Goal: Information Seeking & Learning: Find specific page/section

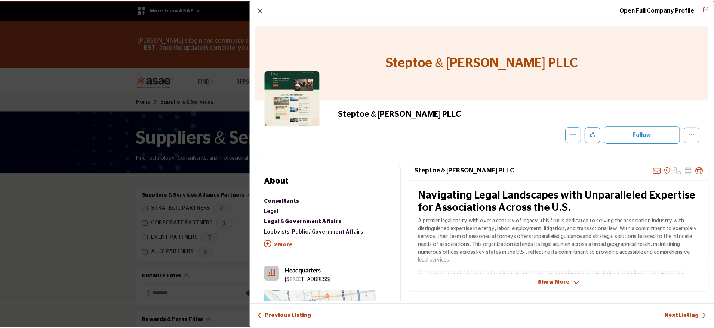
scroll to position [7684, 0]
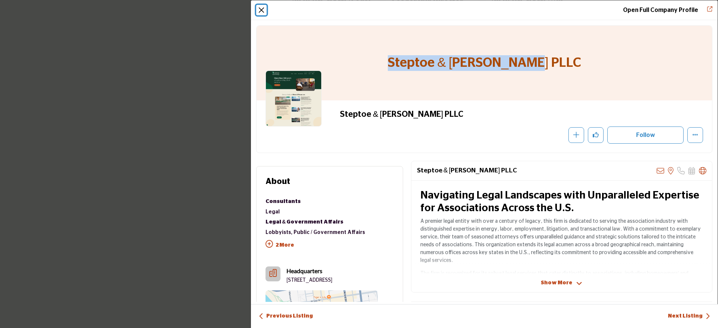
click at [261, 10] on button "Close" at bounding box center [261, 10] width 10 height 10
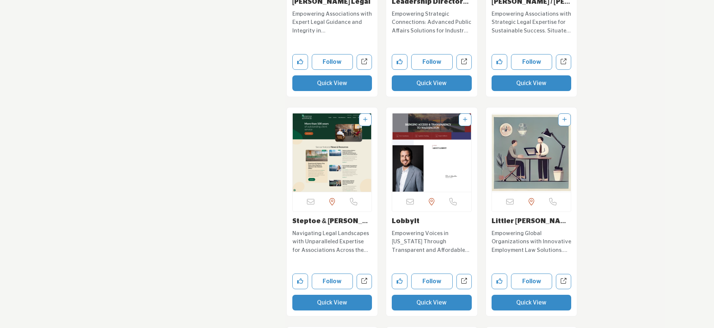
click at [428, 295] on button "Quick View" at bounding box center [432, 303] width 80 height 16
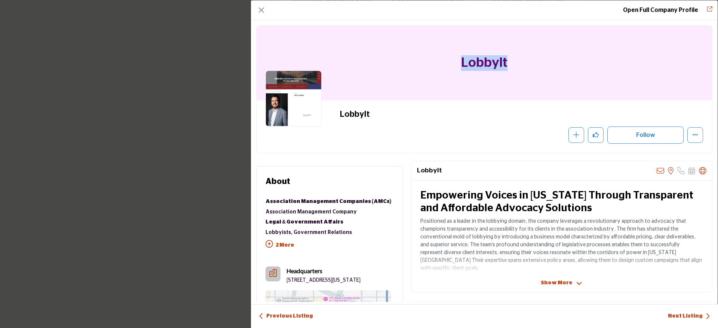
drag, startPoint x: 512, startPoint y: 67, endPoint x: 436, endPoint y: 65, distance: 75.1
click at [436, 65] on div "LobbyIt" at bounding box center [483, 63] width 455 height 75
copy h1 "LobbyIt"
click at [257, 9] on button "Close" at bounding box center [261, 10] width 10 height 10
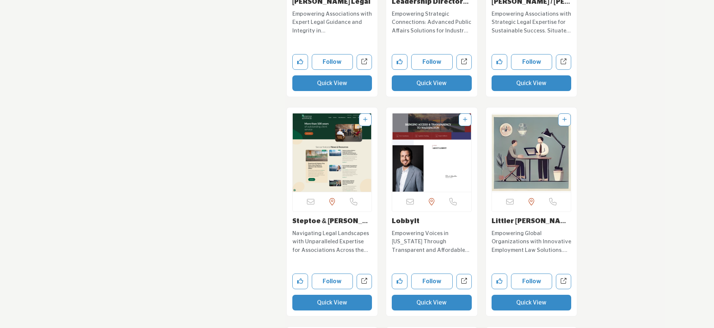
click at [518, 295] on button "Quick View" at bounding box center [531, 303] width 80 height 16
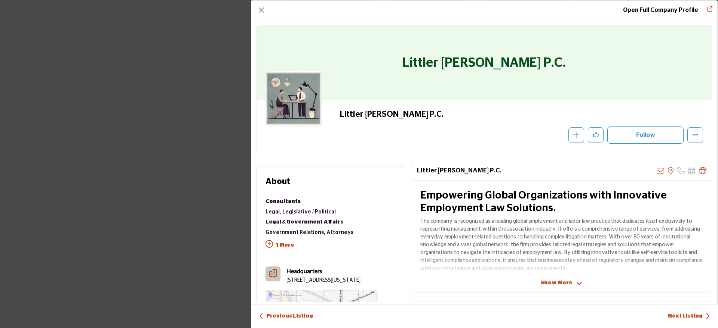
click at [269, 7] on div "Open Full Company Profile" at bounding box center [484, 10] width 466 height 20
click at [263, 12] on button "Close" at bounding box center [261, 10] width 10 height 10
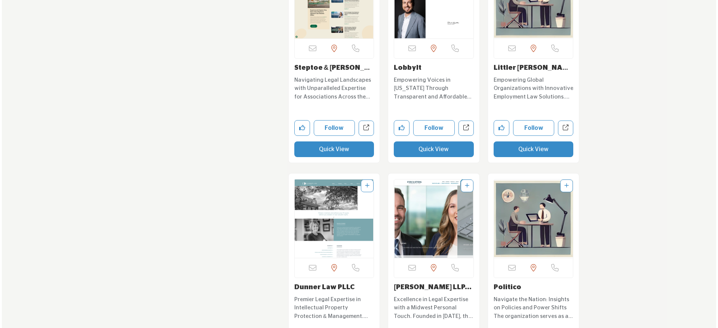
scroll to position [7901, 0]
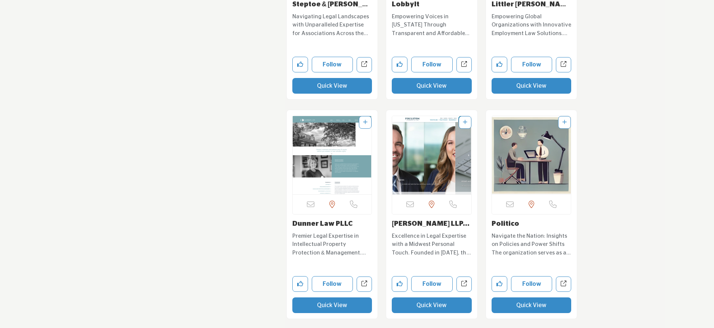
click at [337, 298] on button "Quick View" at bounding box center [332, 306] width 80 height 16
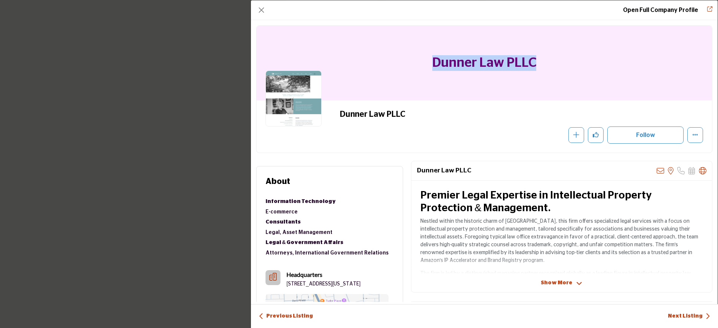
drag, startPoint x: 550, startPoint y: 64, endPoint x: 387, endPoint y: 65, distance: 163.3
click at [387, 65] on div "Dunner Law PLLC" at bounding box center [483, 63] width 455 height 75
copy h1 "Dunner Law PLLC"
click at [261, 9] on button "Close" at bounding box center [261, 10] width 10 height 10
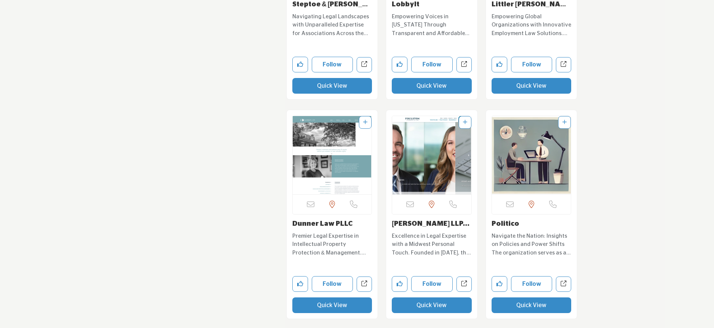
click at [416, 298] on button "Quick View" at bounding box center [432, 306] width 80 height 16
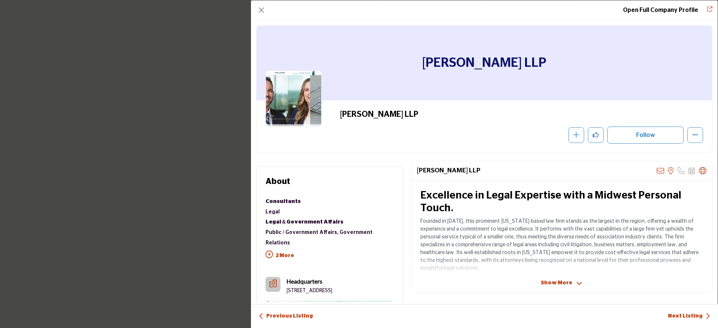
drag, startPoint x: 430, startPoint y: 114, endPoint x: 333, endPoint y: 110, distance: 96.5
click at [333, 110] on div "[PERSON_NAME] LLP Recommend" at bounding box center [483, 126] width 437 height 34
copy h2 "[PERSON_NAME] LLP"
